Goal: Find specific page/section: Find specific page/section

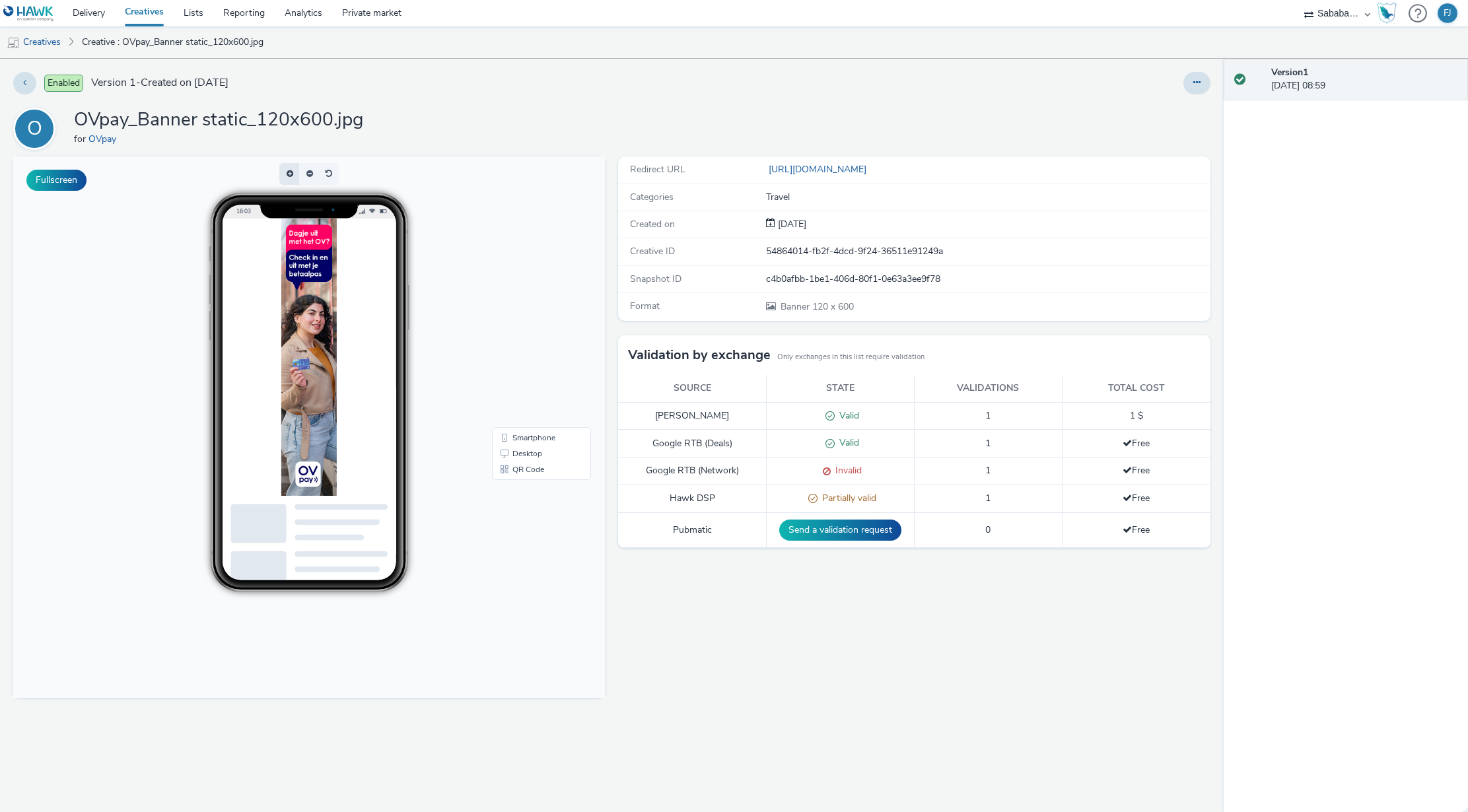
click at [291, 174] on button "button" at bounding box center [289, 174] width 20 height 22
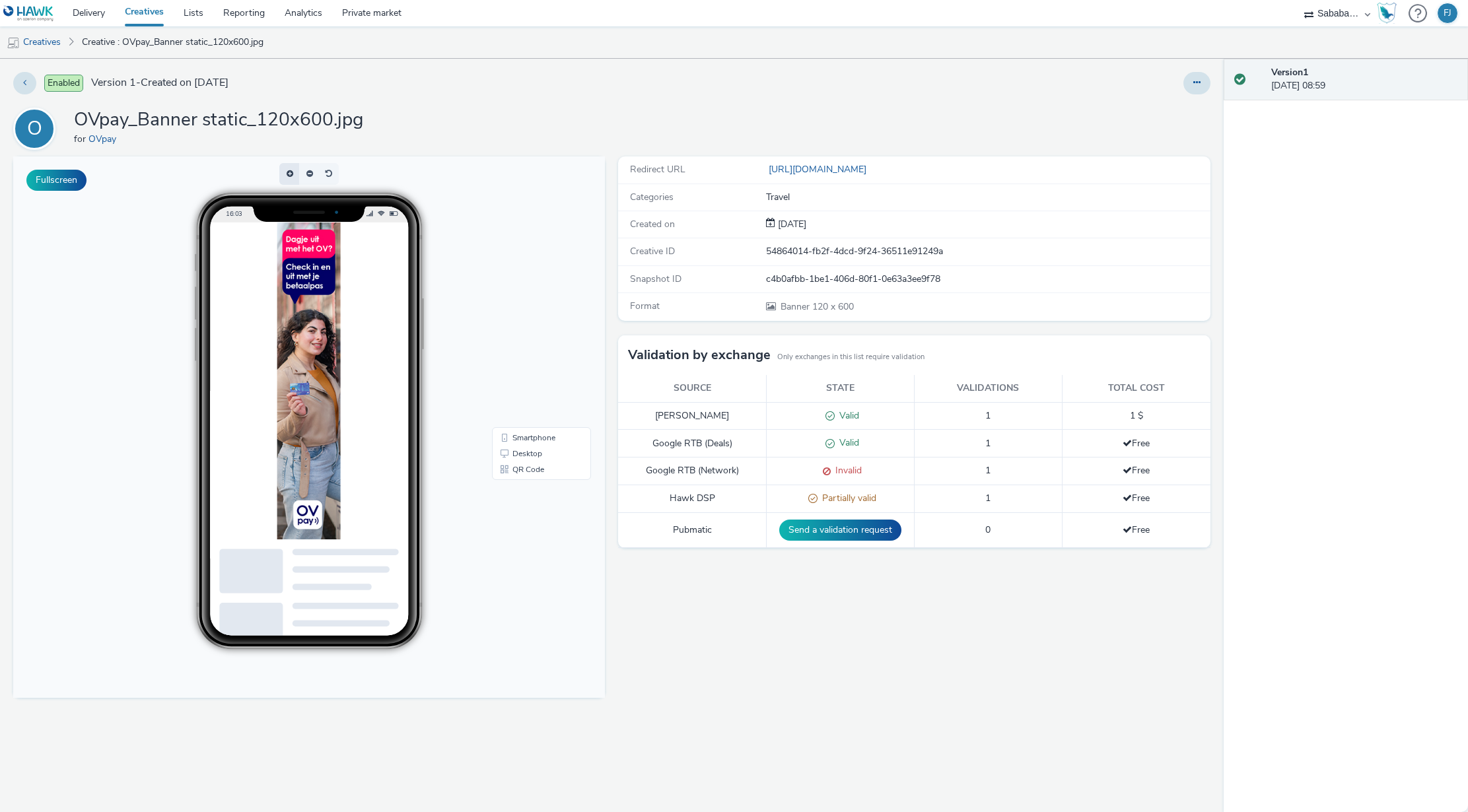
click at [291, 174] on button "button" at bounding box center [289, 174] width 20 height 22
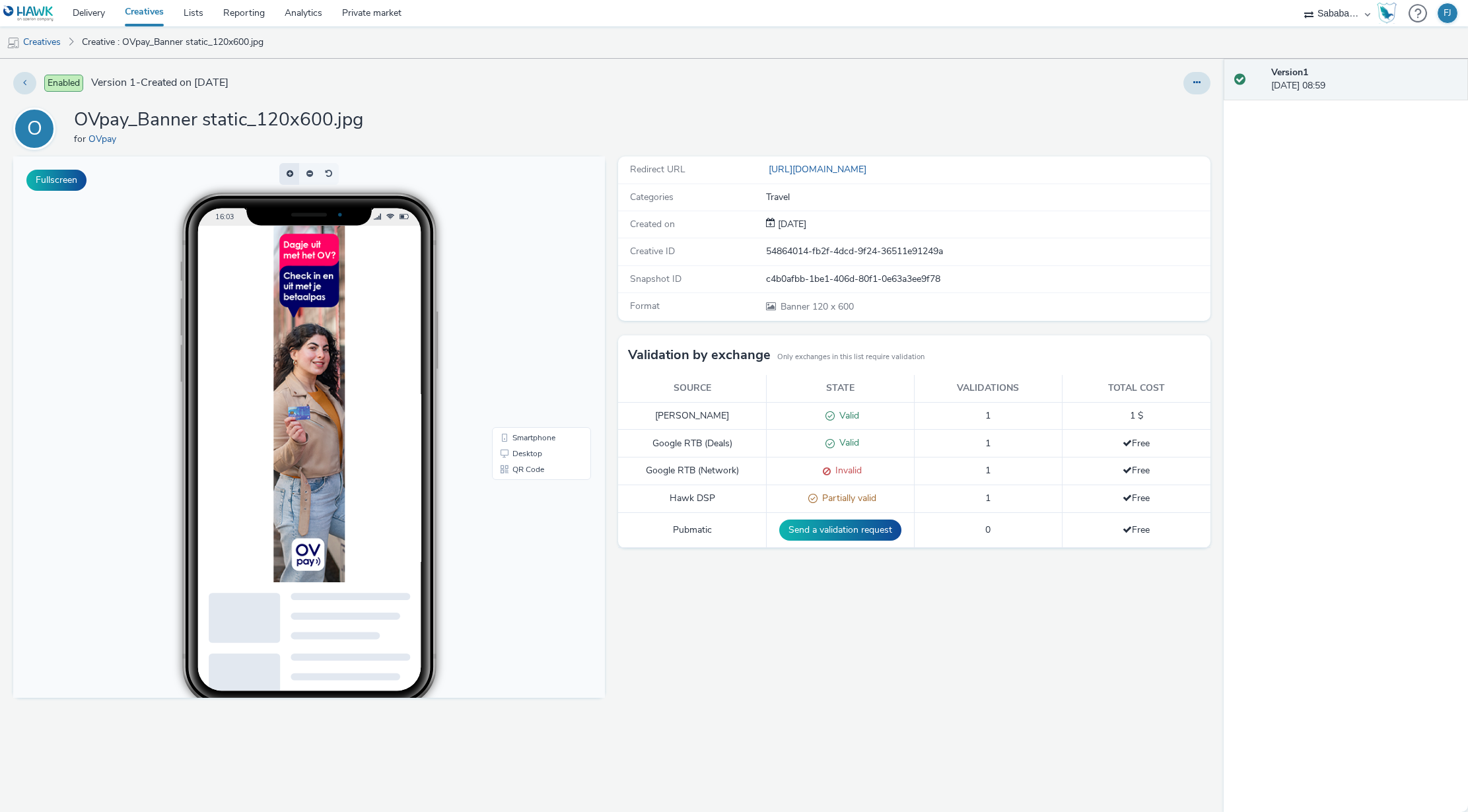
click at [292, 174] on span "button" at bounding box center [292, 174] width 0 height 0
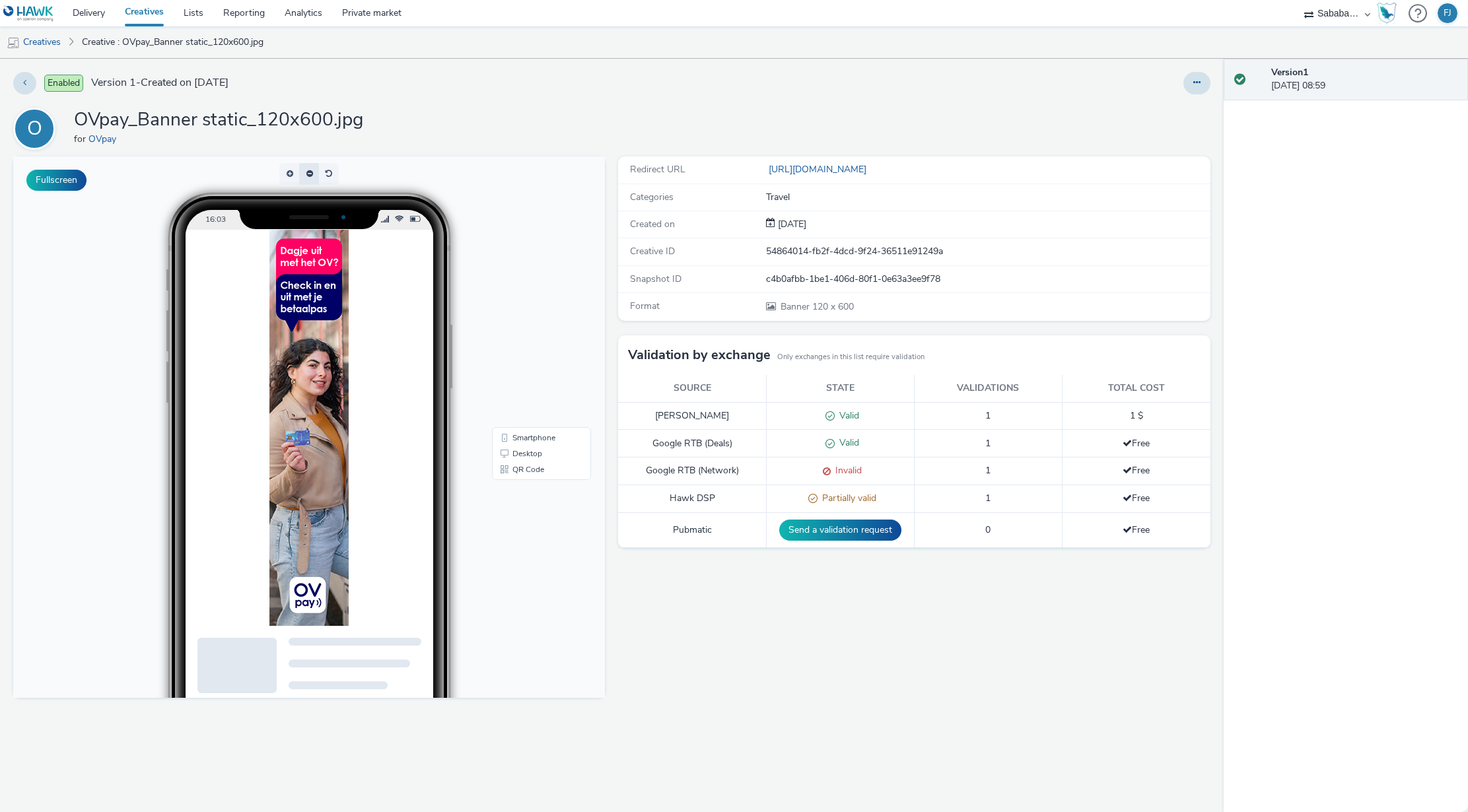
click at [305, 172] on button "button" at bounding box center [309, 174] width 20 height 22
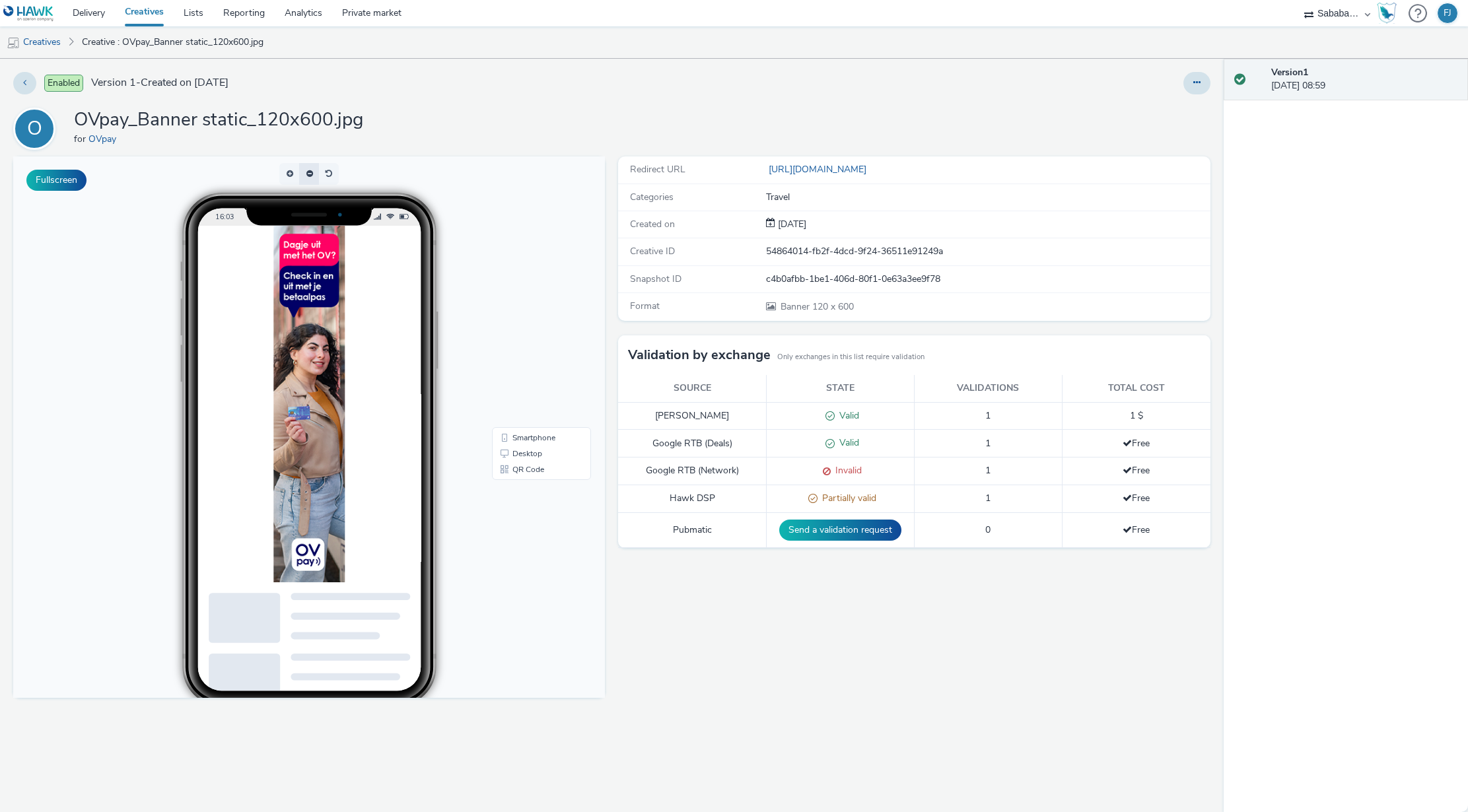
click at [305, 172] on button "button" at bounding box center [309, 174] width 20 height 22
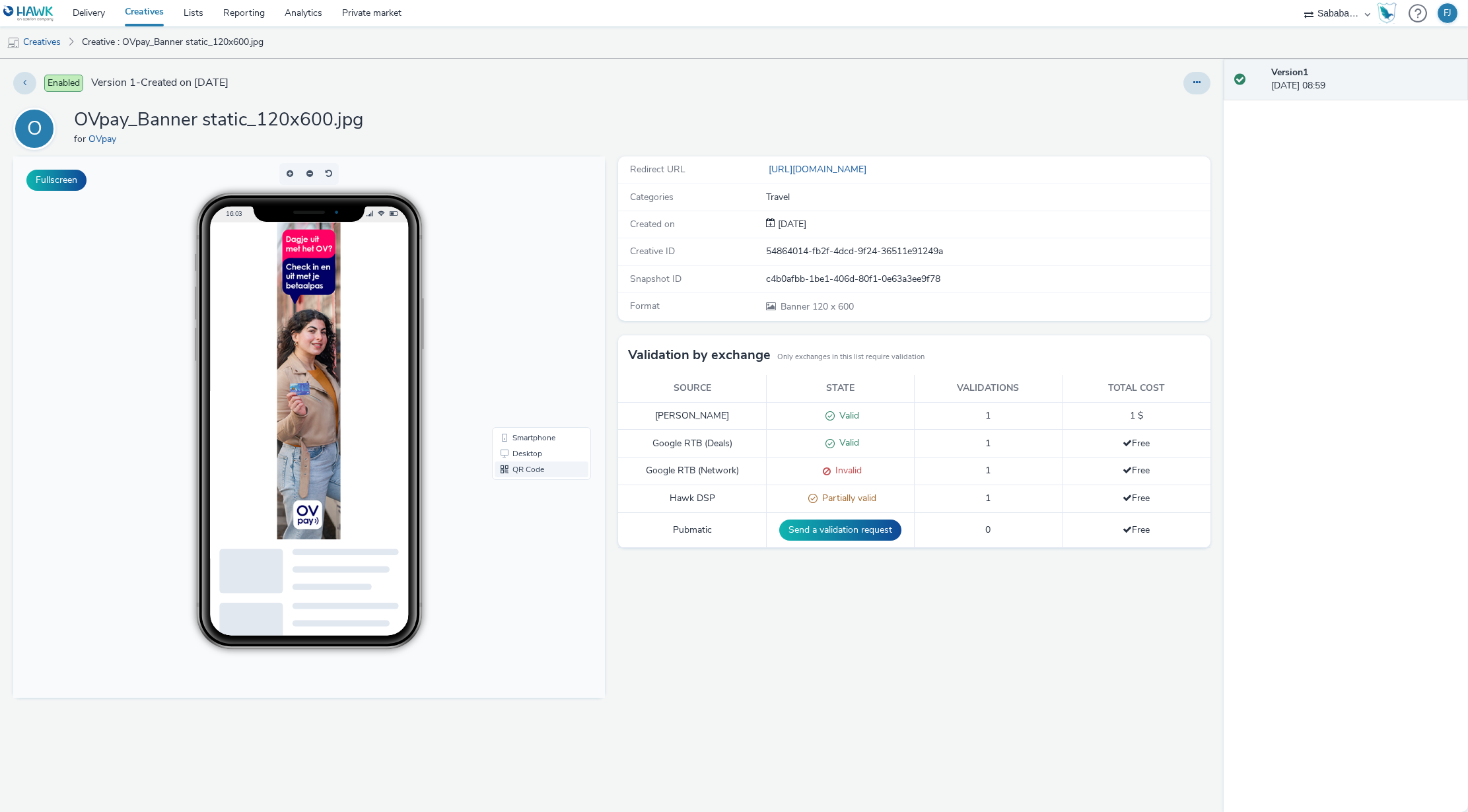
click at [512, 467] on link "QR Code" at bounding box center [542, 469] width 94 height 16
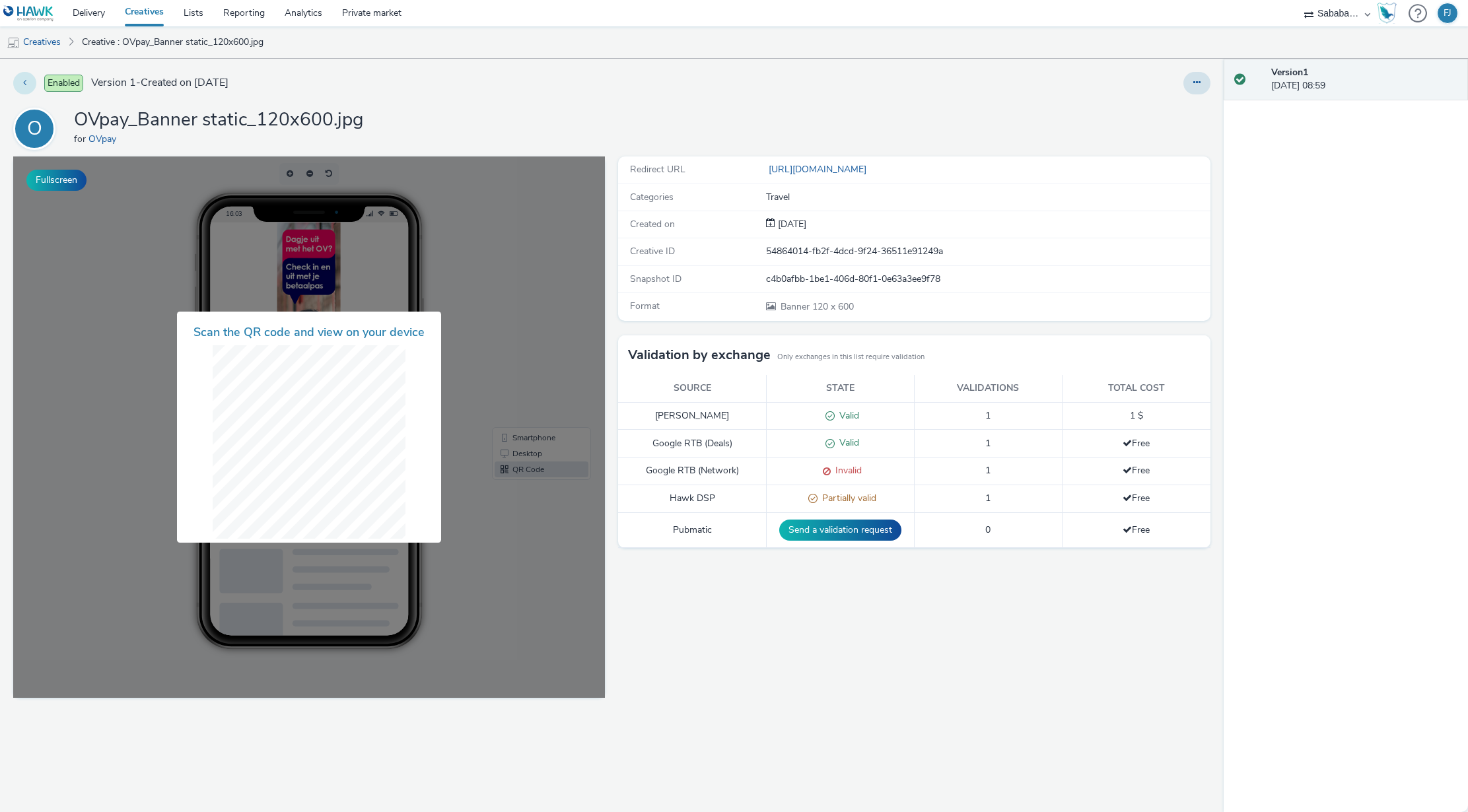
click at [27, 85] on button at bounding box center [25, 82] width 23 height 22
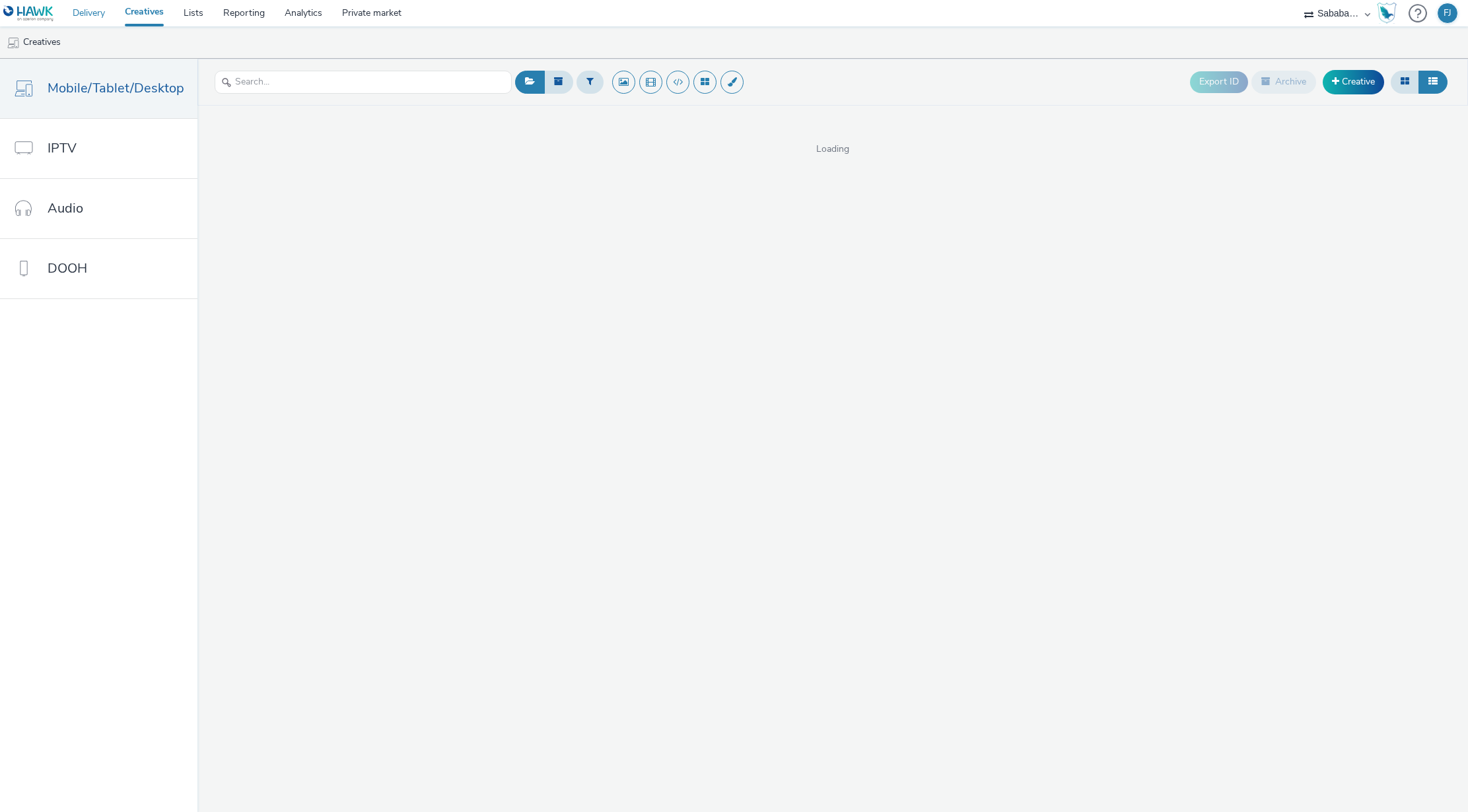
click at [101, 17] on link "Delivery" at bounding box center [89, 13] width 53 height 27
